Goal: Navigation & Orientation: Understand site structure

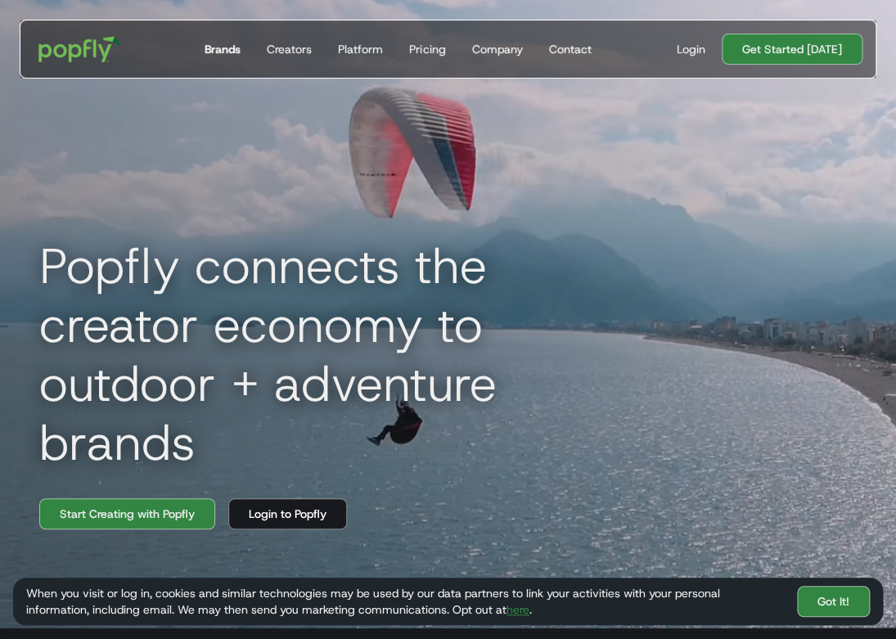
click at [240, 51] on div "Brands" at bounding box center [222, 49] width 36 height 16
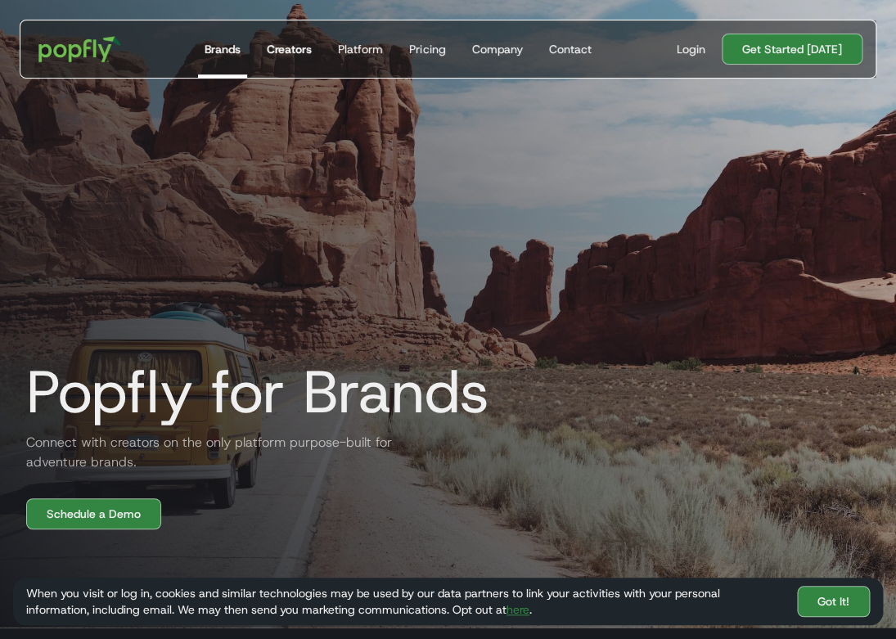
click at [303, 38] on link "Creators" at bounding box center [289, 48] width 58 height 57
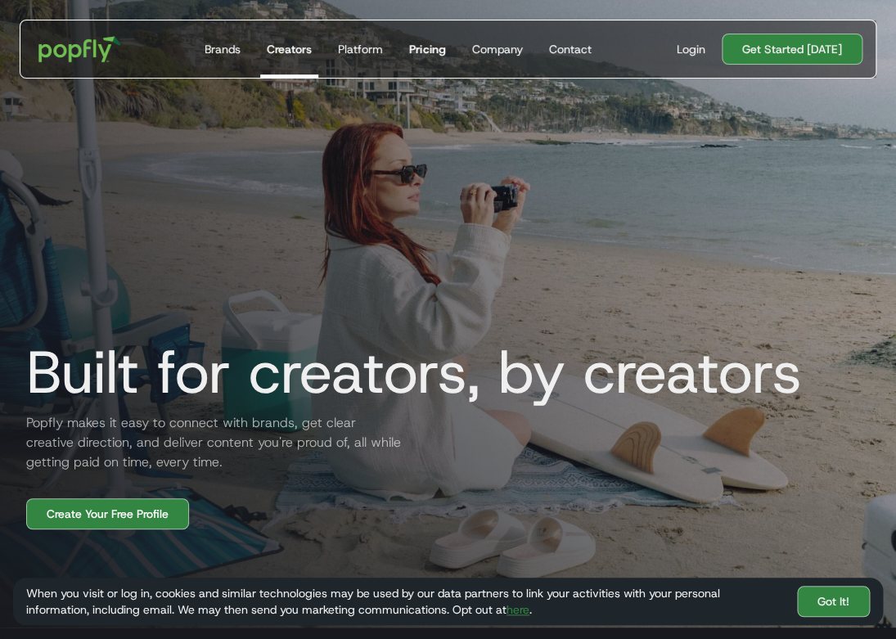
click at [428, 46] on div "Pricing" at bounding box center [427, 49] width 36 height 16
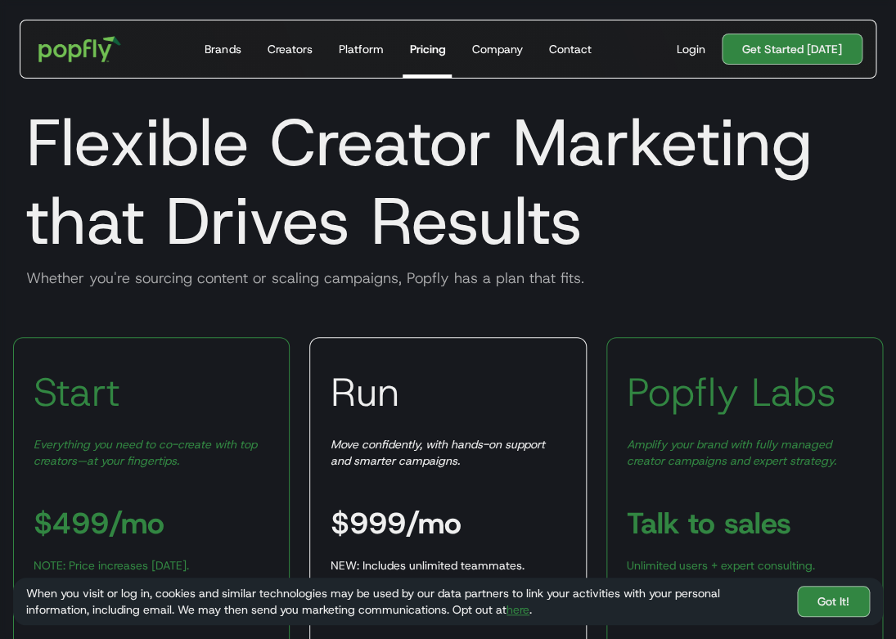
click at [458, 134] on h1 "Flexible Creator Marketing that Drives Results" at bounding box center [448, 181] width 870 height 157
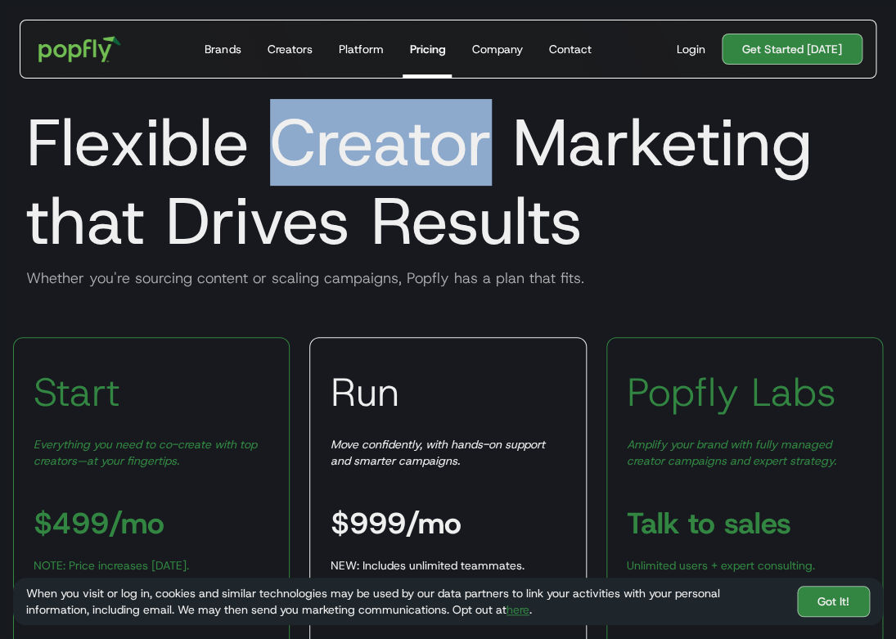
click at [458, 134] on h1 "Flexible Creator Marketing that Drives Results" at bounding box center [448, 181] width 870 height 157
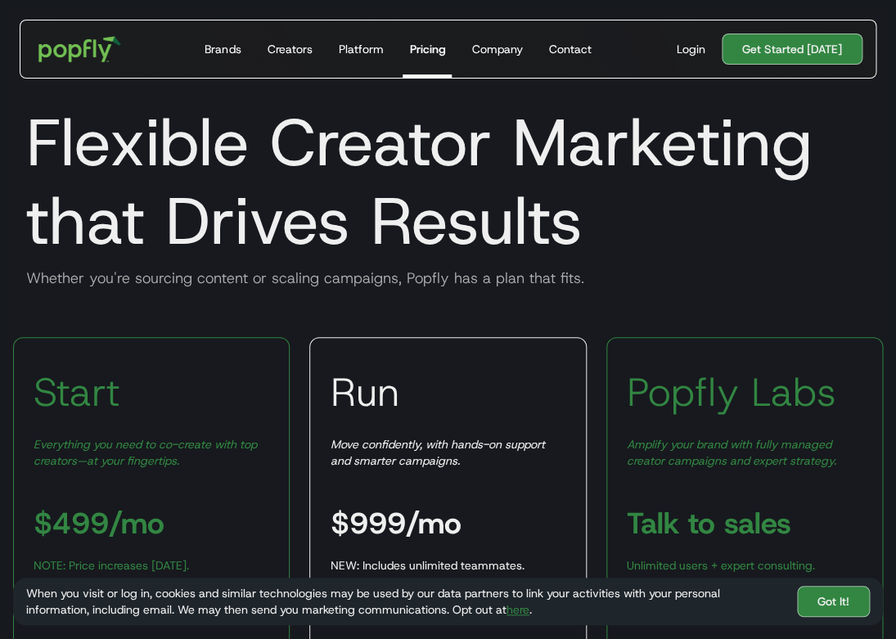
click at [472, 178] on h1 "Flexible Creator Marketing that Drives Results" at bounding box center [448, 181] width 870 height 157
click at [357, 45] on div "Platform" at bounding box center [360, 49] width 45 height 16
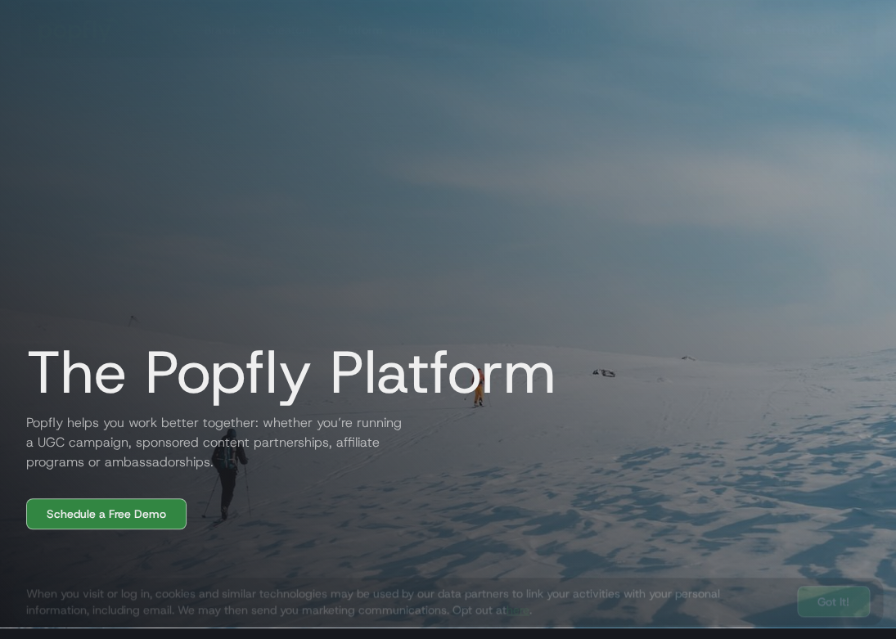
click at [303, 54] on link "Creators" at bounding box center [289, 29] width 58 height 57
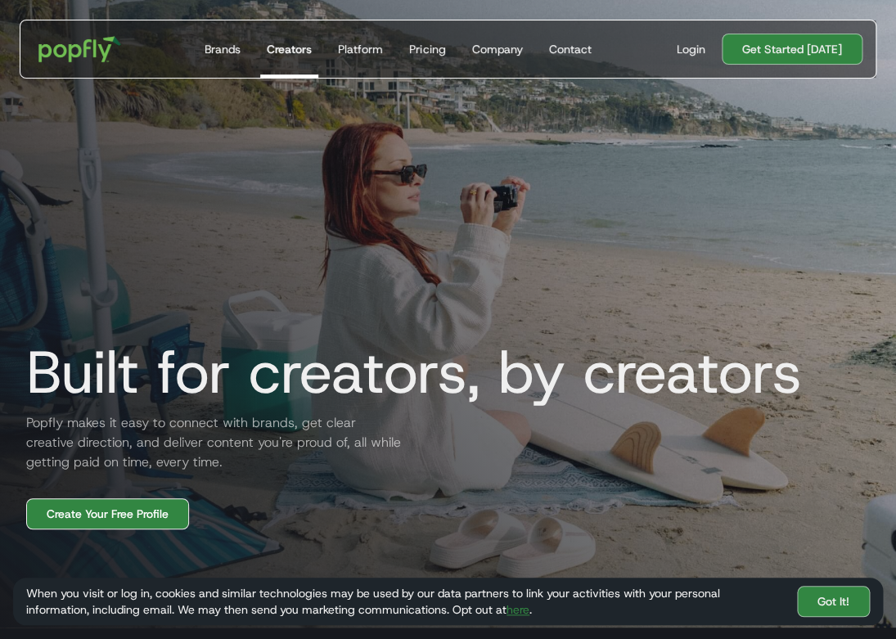
click at [108, 515] on link "Create Your Free Profile" at bounding box center [107, 513] width 163 height 31
